Goal: Task Accomplishment & Management: Manage account settings

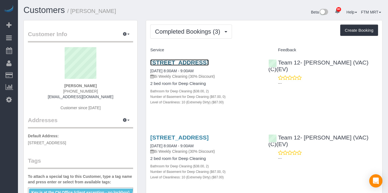
click at [198, 62] on link "1540 W Fullerton Ave, Chicago, Chicago, IL 60614" at bounding box center [179, 62] width 58 height 6
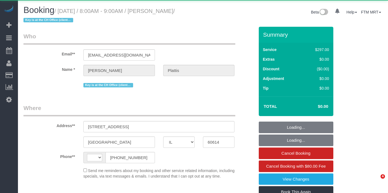
select select "IL"
select select "string:[GEOGRAPHIC_DATA]"
select select "object:1289"
select select "string:fspay-a7535858-b923-4027-97d0-99566c5f3533"
select select "513"
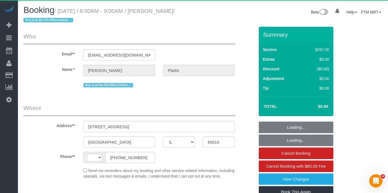
select select "2"
select select "10"
select select "spot1"
select select "number:1"
select select "number:68"
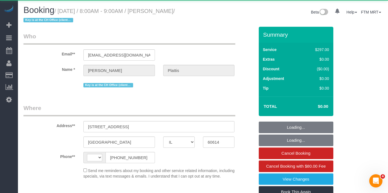
select select "number:138"
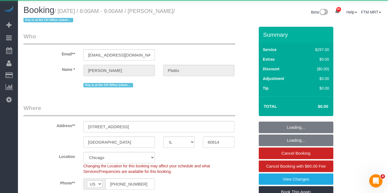
select select "2"
select select "10"
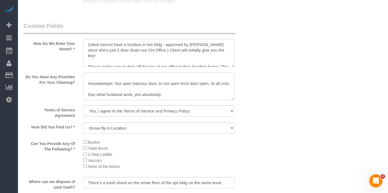
scroll to position [746, 0]
